Goal: Find specific page/section: Find specific page/section

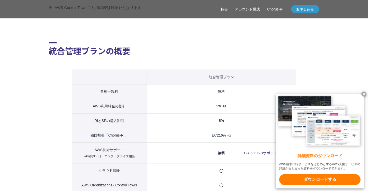
scroll to position [498, 0]
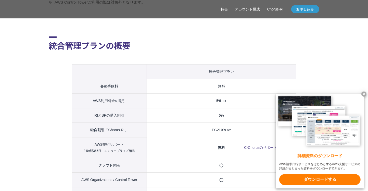
click at [363, 93] on x-t at bounding box center [363, 93] width 5 height 5
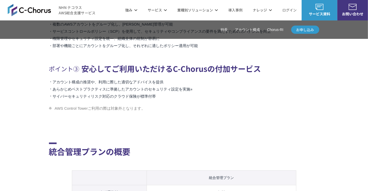
scroll to position [385, 0]
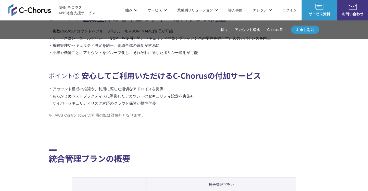
click at [65, 12] on span "NHN テコラス AWS総合支援サービス" at bounding box center [77, 10] width 37 height 11
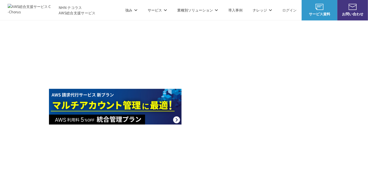
scroll to position [677, 0]
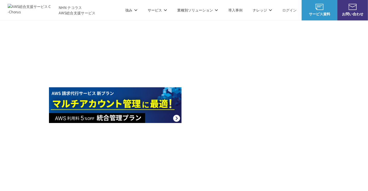
click at [83, 44] on link "AWS請求代行サービス" at bounding box center [71, 43] width 36 height 5
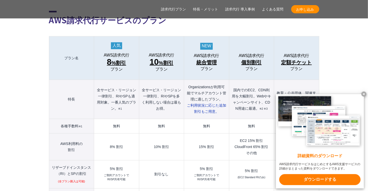
scroll to position [562, 0]
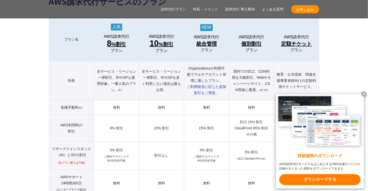
click at [362, 93] on x-t at bounding box center [363, 93] width 5 height 5
